Goal: Information Seeking & Learning: Learn about a topic

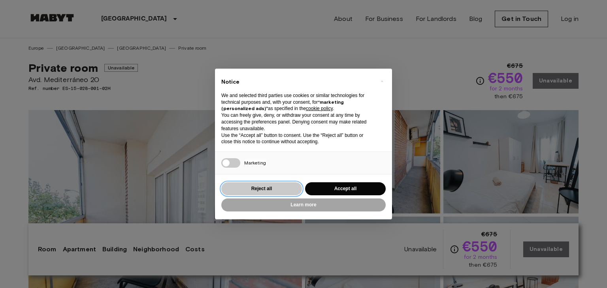
click at [281, 192] on button "Reject all" at bounding box center [261, 189] width 81 height 13
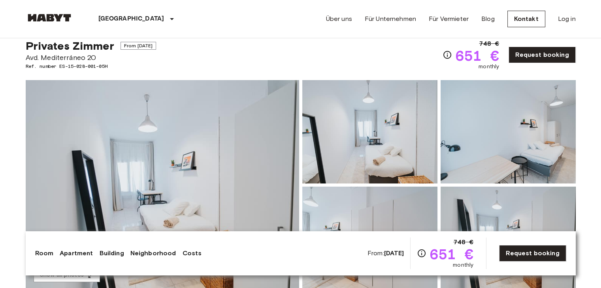
scroll to position [22, 0]
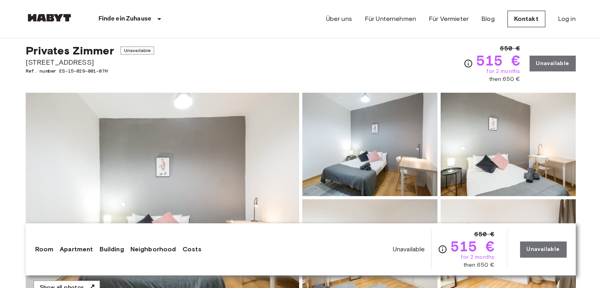
scroll to position [17, 0]
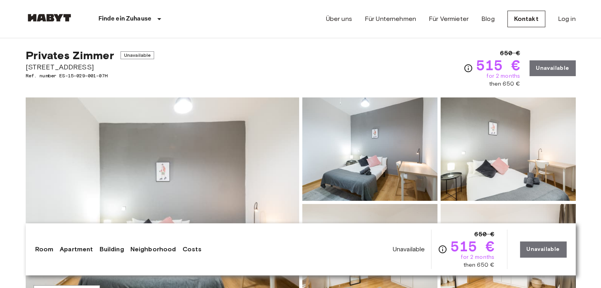
scroll to position [13, 0]
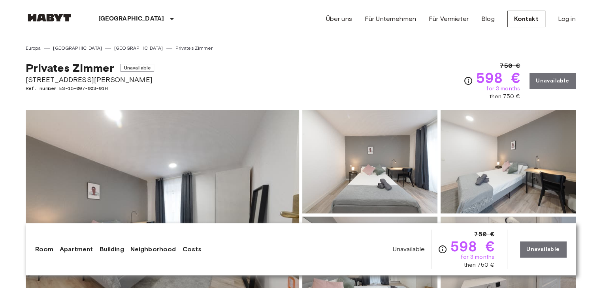
scroll to position [36, 0]
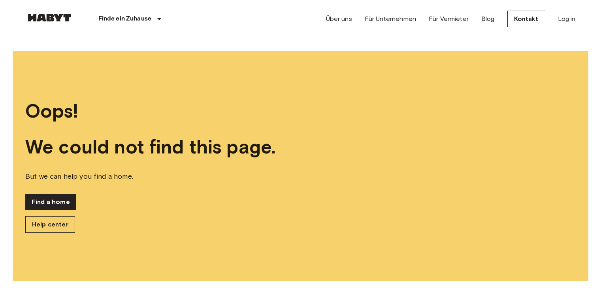
scroll to position [24, 0]
